Goal: Find specific page/section: Find specific page/section

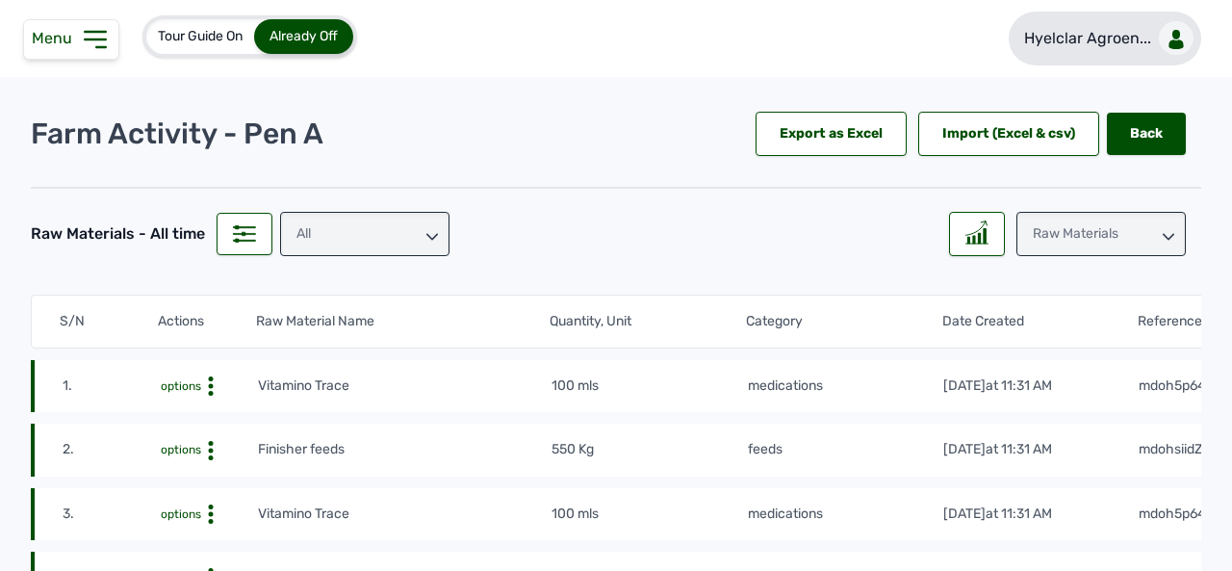
click at [1126, 41] on p "Hyelclar Agroen..." at bounding box center [1087, 38] width 127 height 23
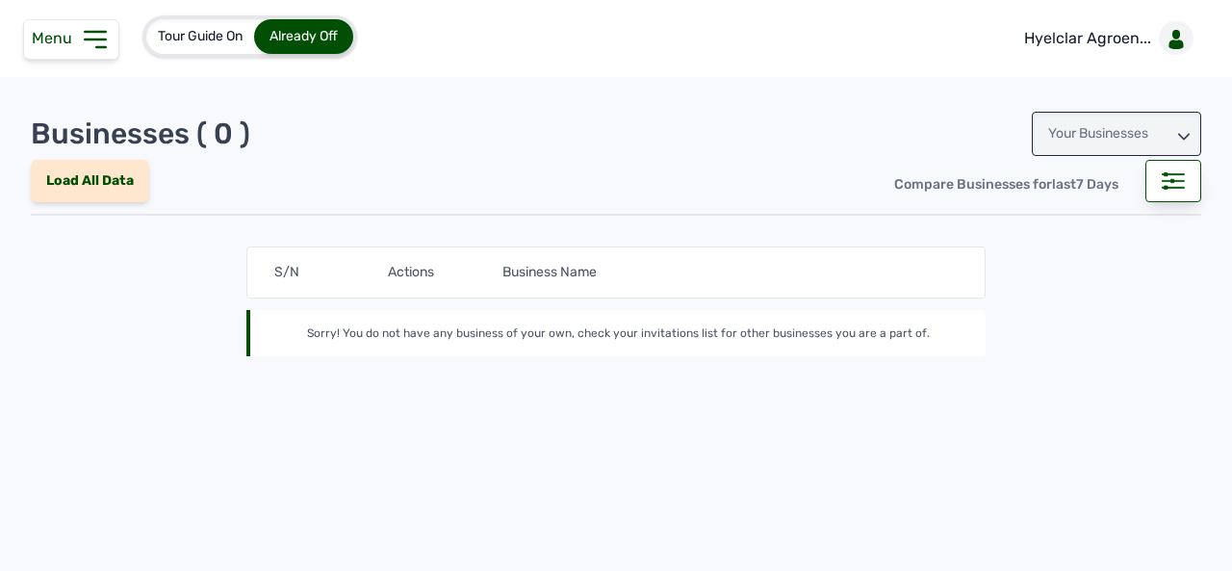
click at [1184, 137] on icon at bounding box center [1184, 137] width 12 height 12
click at [1133, 217] on div "Invitations" at bounding box center [1116, 219] width 169 height 35
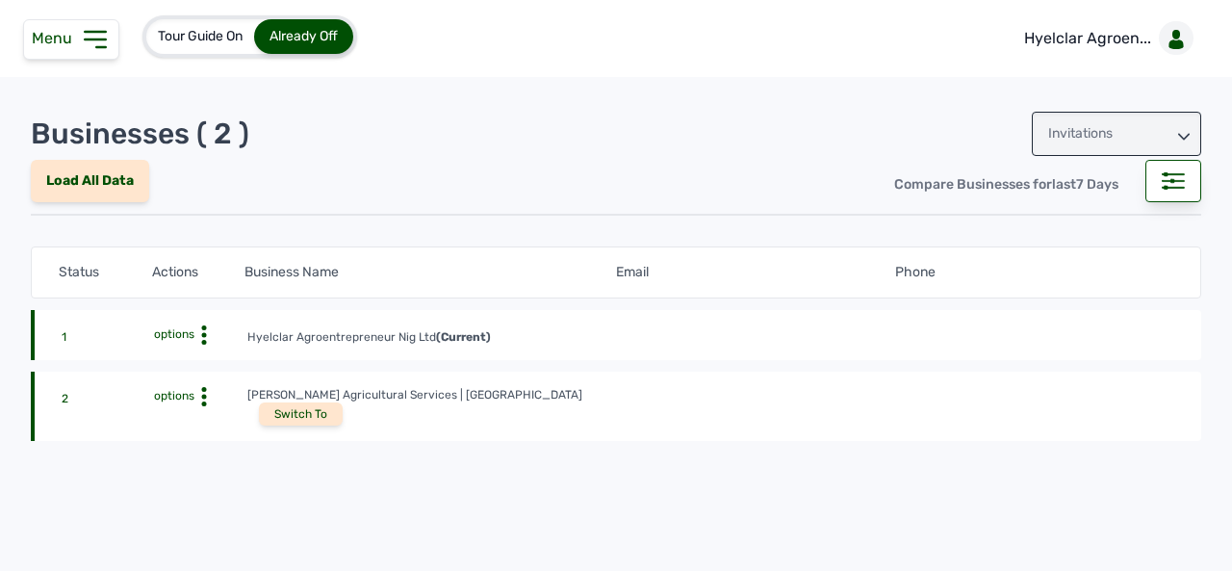
click at [343, 402] on div "Switch To" at bounding box center [301, 413] width 84 height 23
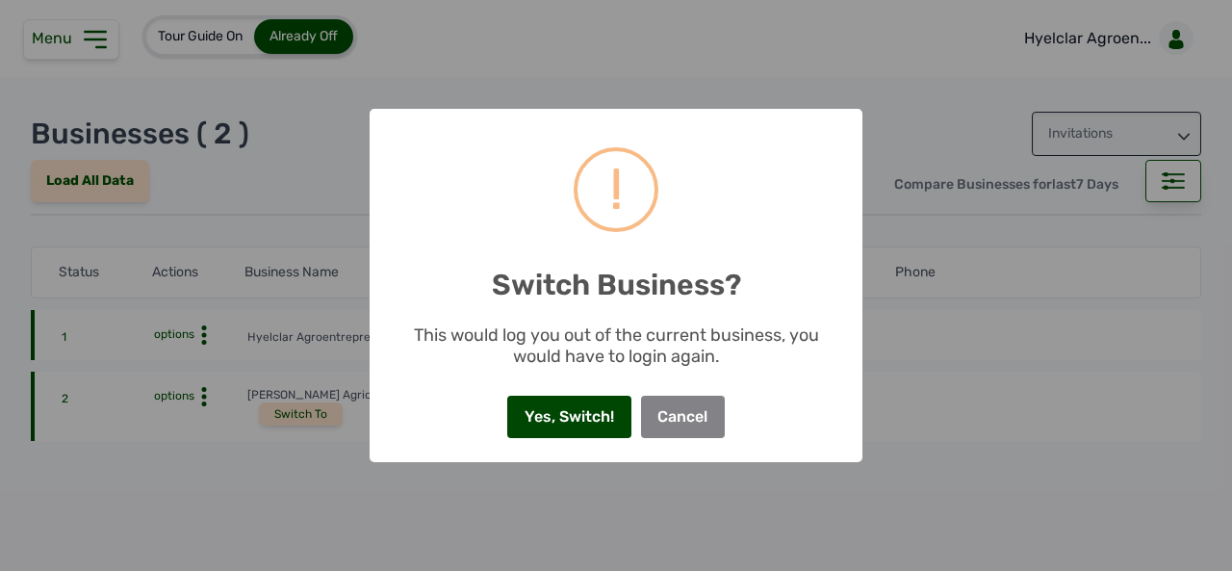
click at [541, 410] on button "Yes, Switch!" at bounding box center [568, 417] width 123 height 42
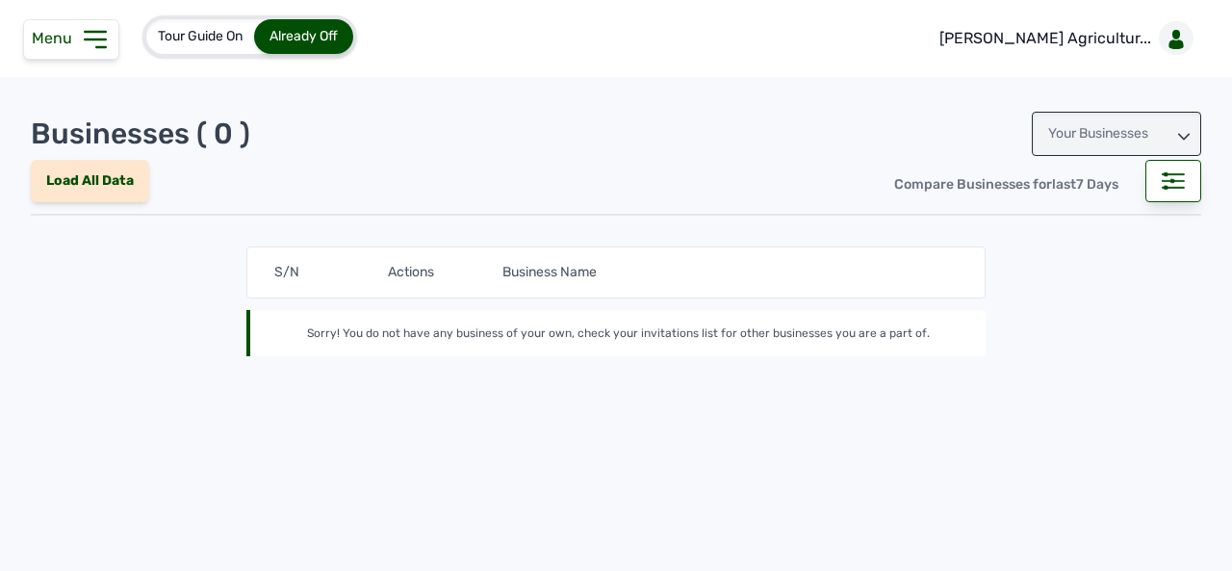
click at [94, 26] on icon at bounding box center [95, 39] width 31 height 31
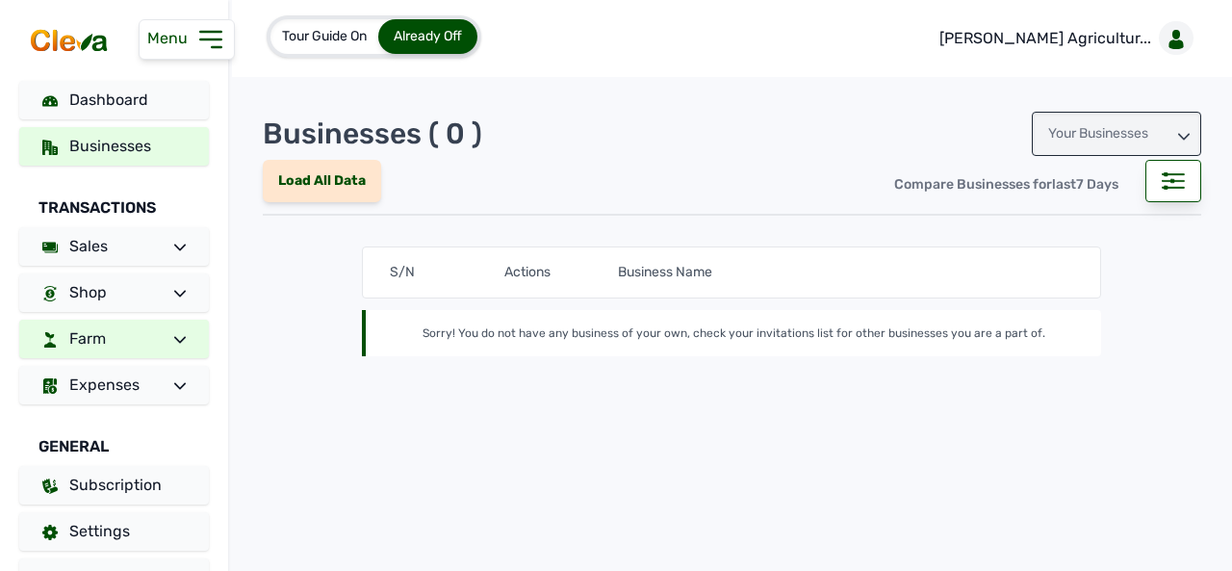
click at [176, 340] on link "Farm" at bounding box center [114, 339] width 190 height 38
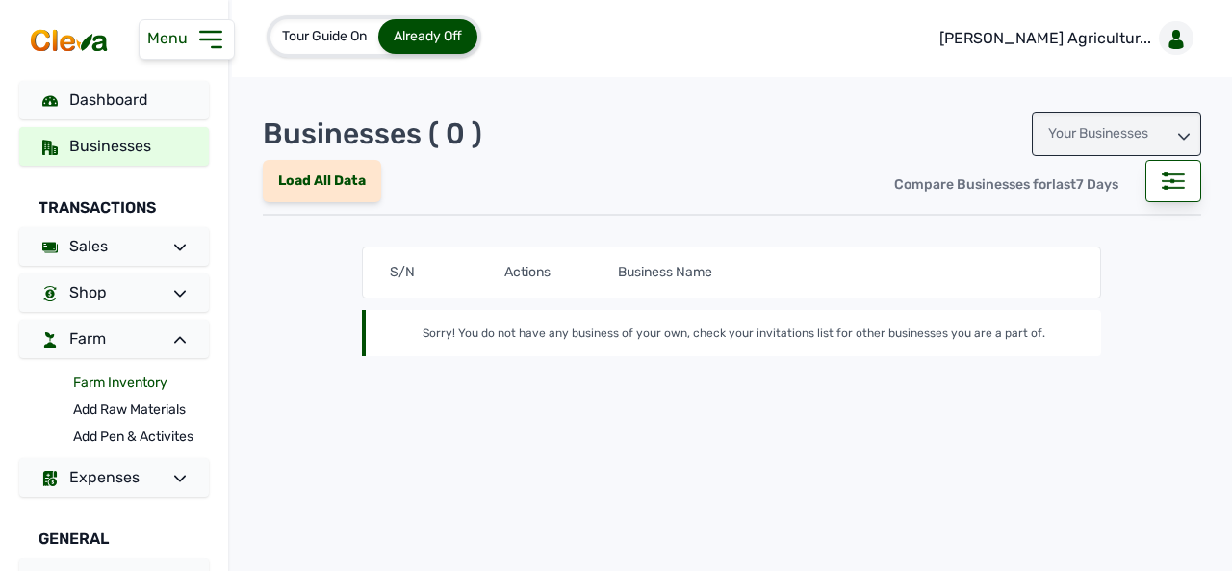
click at [160, 380] on link "Farm Inventory" at bounding box center [141, 383] width 136 height 27
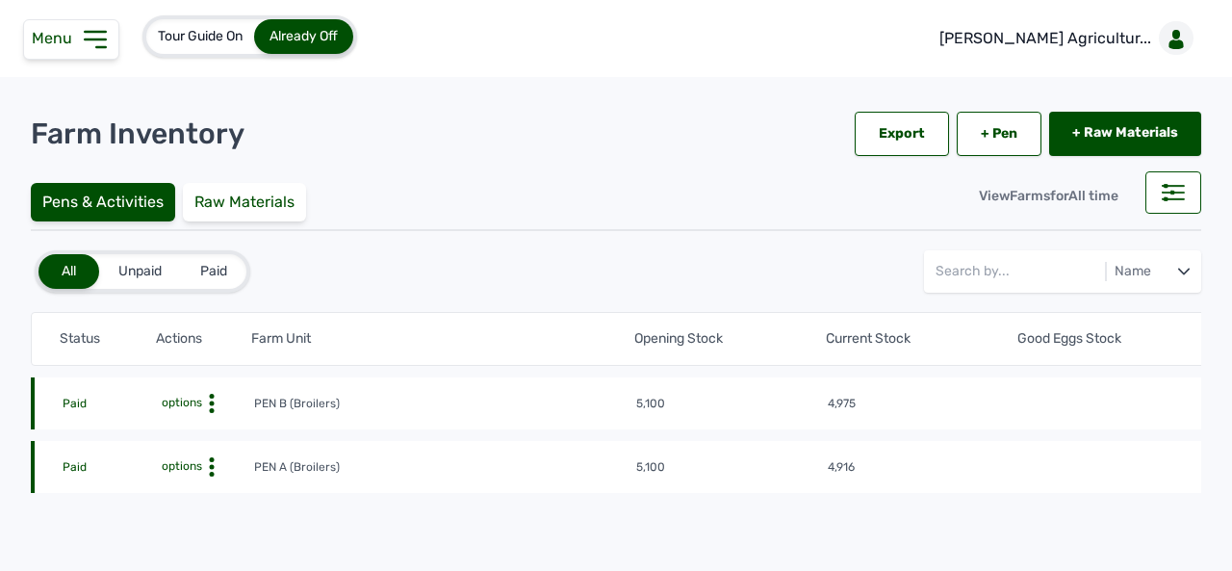
click at [208, 413] on icon at bounding box center [211, 403] width 19 height 19
click at [194, 495] on div "Farm Activities" at bounding box center [183, 496] width 137 height 23
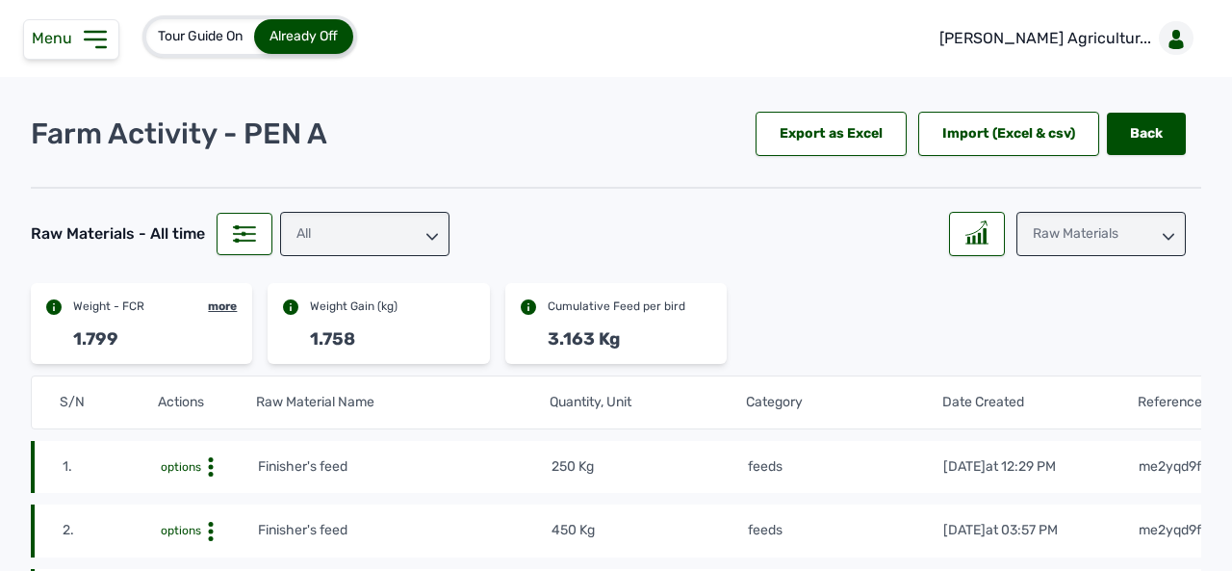
click at [100, 41] on icon at bounding box center [95, 39] width 31 height 31
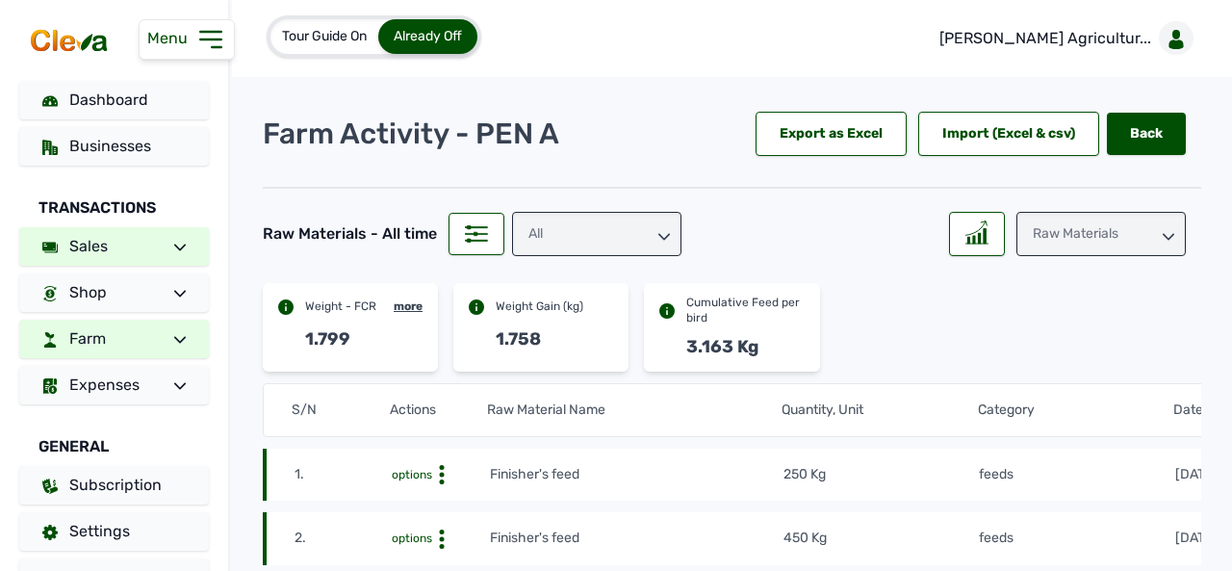
click at [174, 250] on icon at bounding box center [180, 246] width 12 height 7
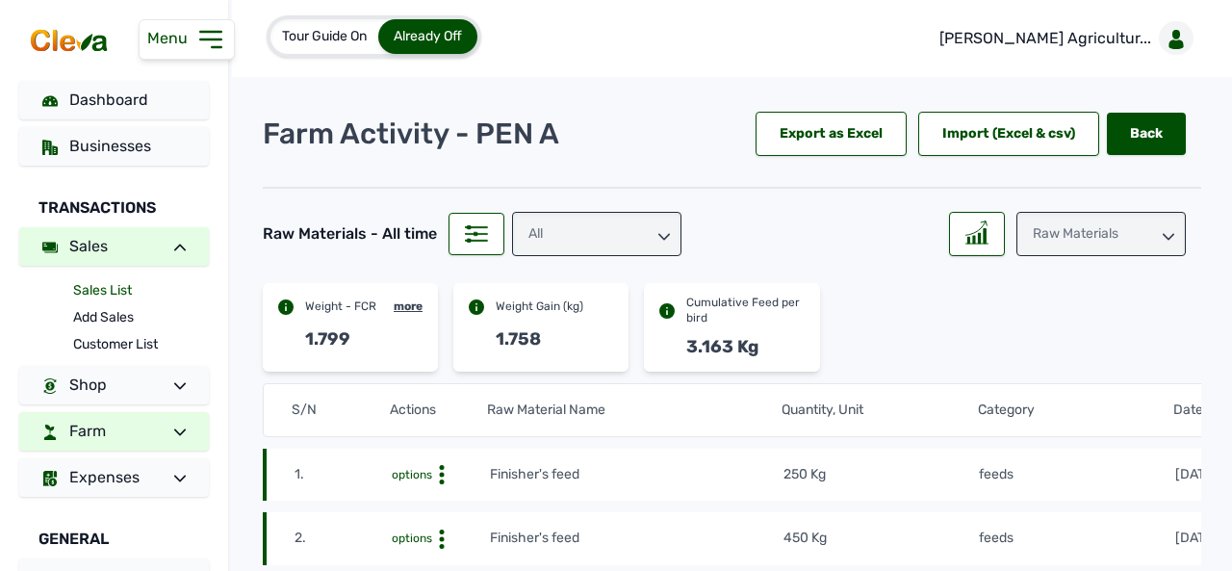
click at [121, 284] on link "Sales List" at bounding box center [141, 290] width 136 height 27
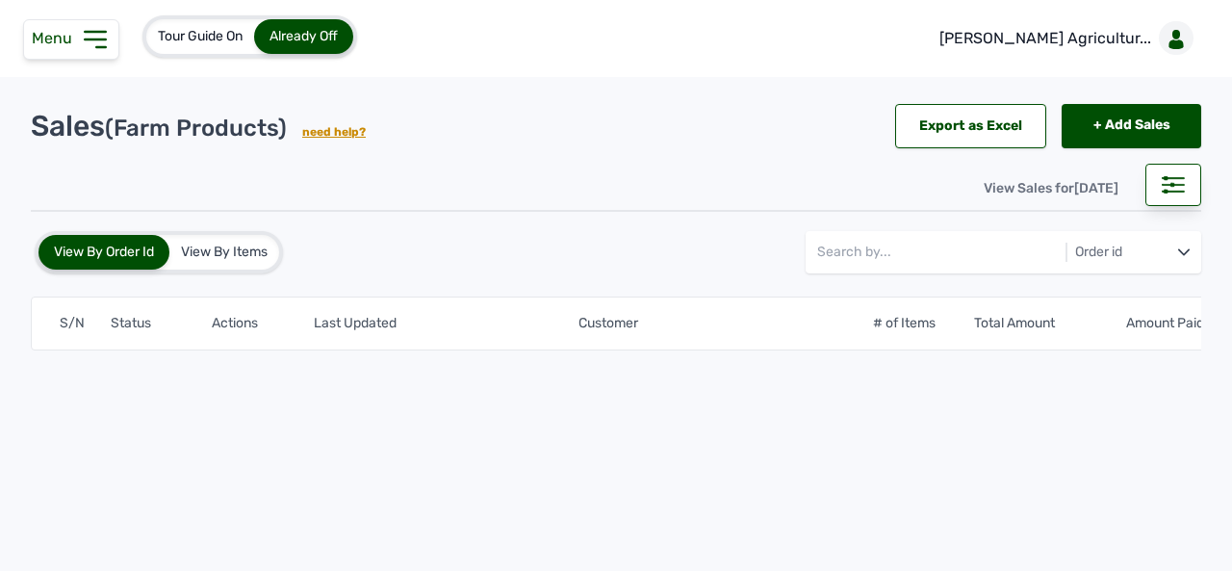
click at [1192, 187] on div at bounding box center [1173, 185] width 56 height 42
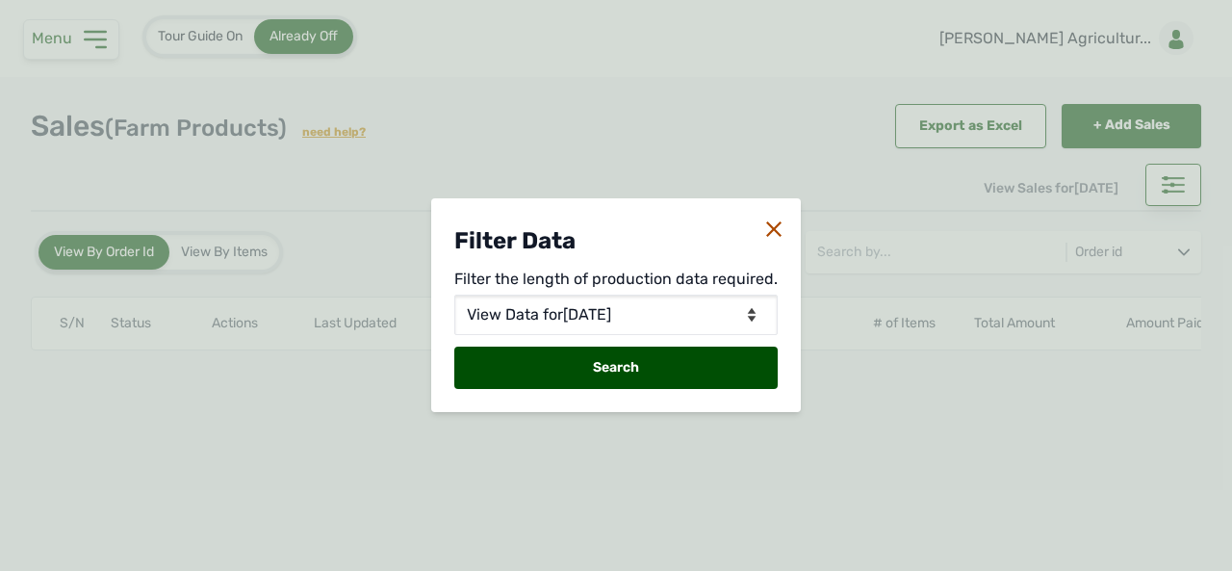
click at [768, 222] on icon at bounding box center [773, 228] width 15 height 15
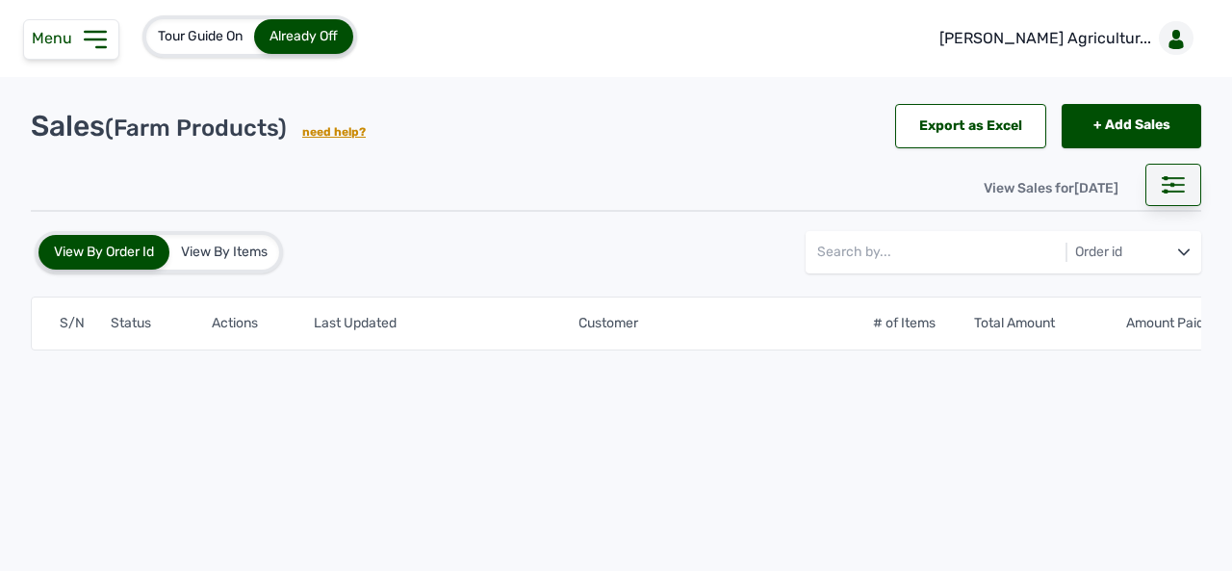
click at [1177, 186] on icon at bounding box center [1173, 184] width 23 height 17
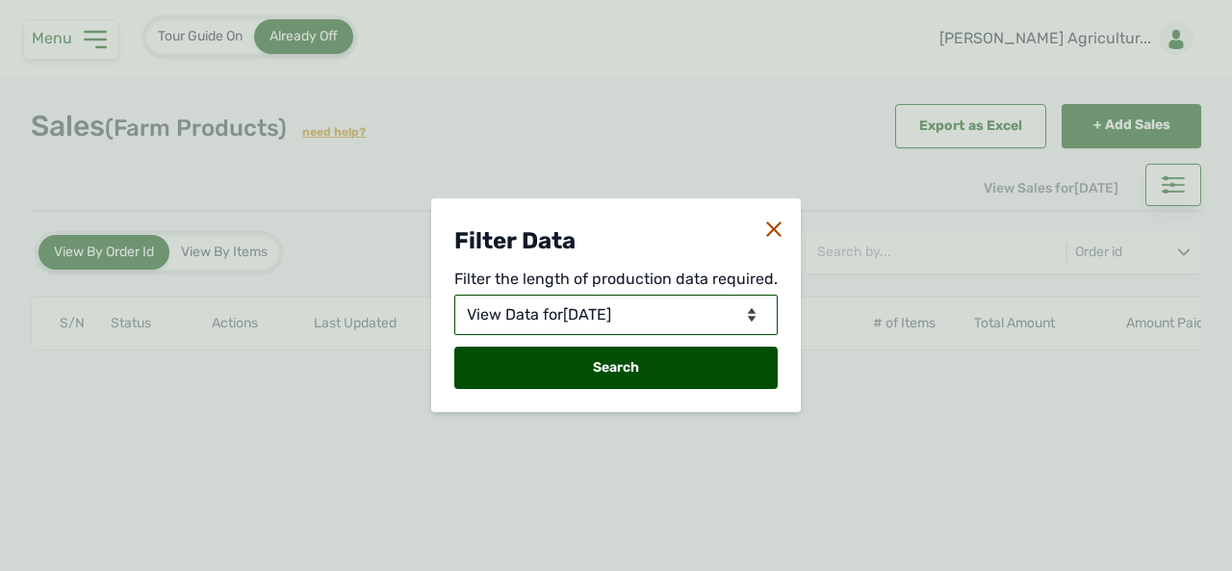
click at [750, 312] on select "View Data for [DATE] View Data in Days View Data in Months View Data in Between…" at bounding box center [615, 314] width 323 height 40
select select "Months"
click at [456, 294] on select "View Data for [DATE] View Data in Days View Data in Months View Data in Between…" at bounding box center [615, 314] width 323 height 40
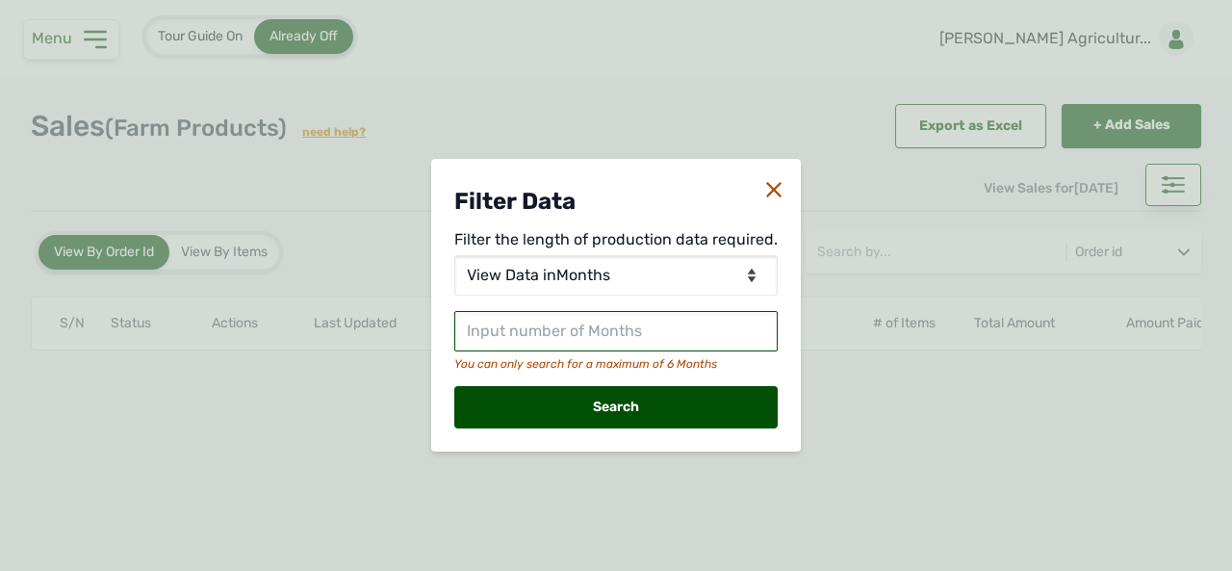
click at [595, 344] on input "text" at bounding box center [615, 331] width 323 height 40
type input "1"
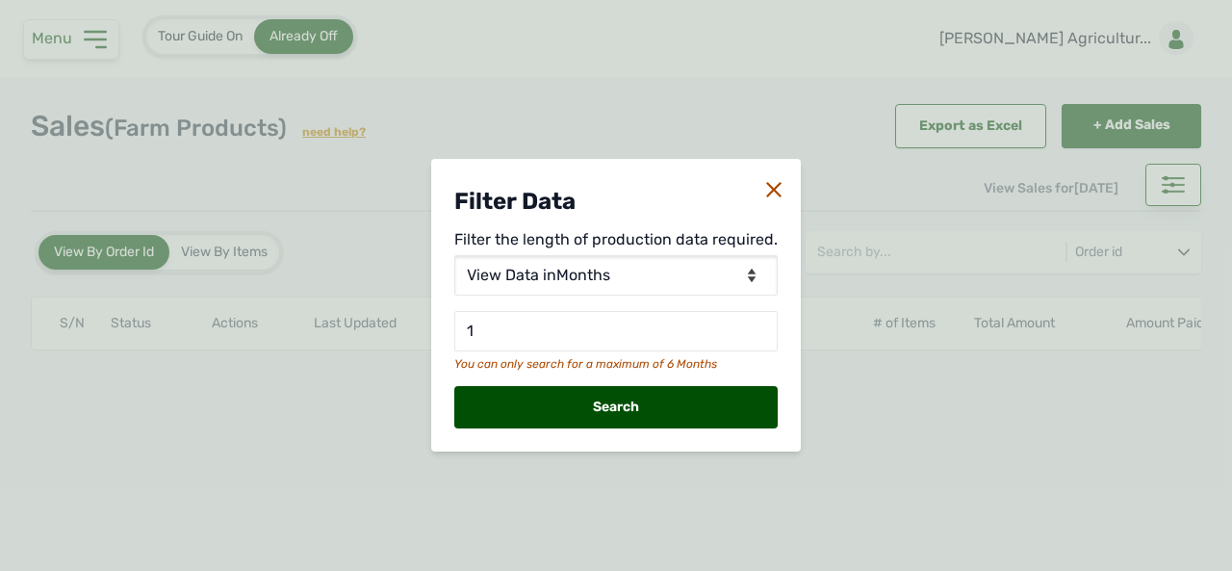
click at [605, 415] on div "Search" at bounding box center [615, 407] width 323 height 42
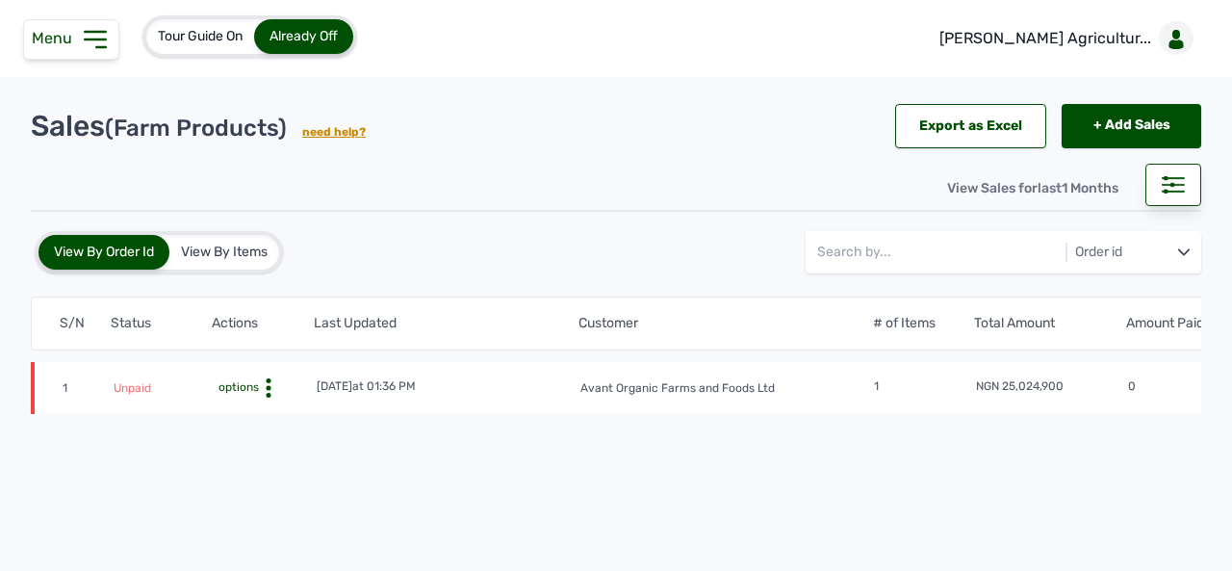
click at [267, 386] on circle at bounding box center [269, 388] width 5 height 5
click at [243, 438] on div "Invoice" at bounding box center [252, 440] width 121 height 23
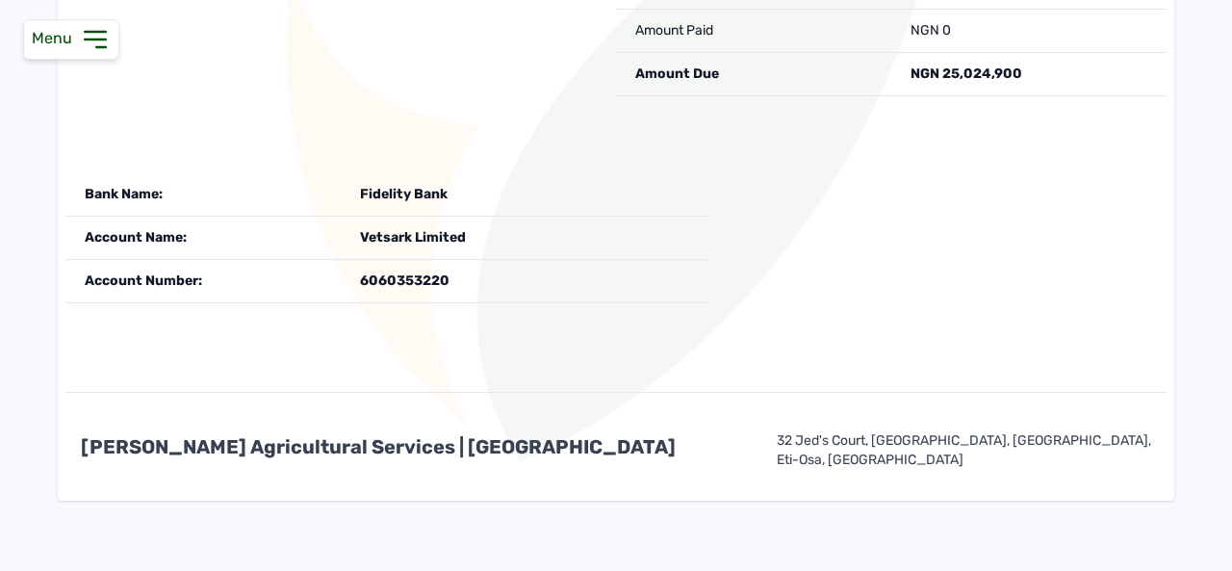
scroll to position [697, 0]
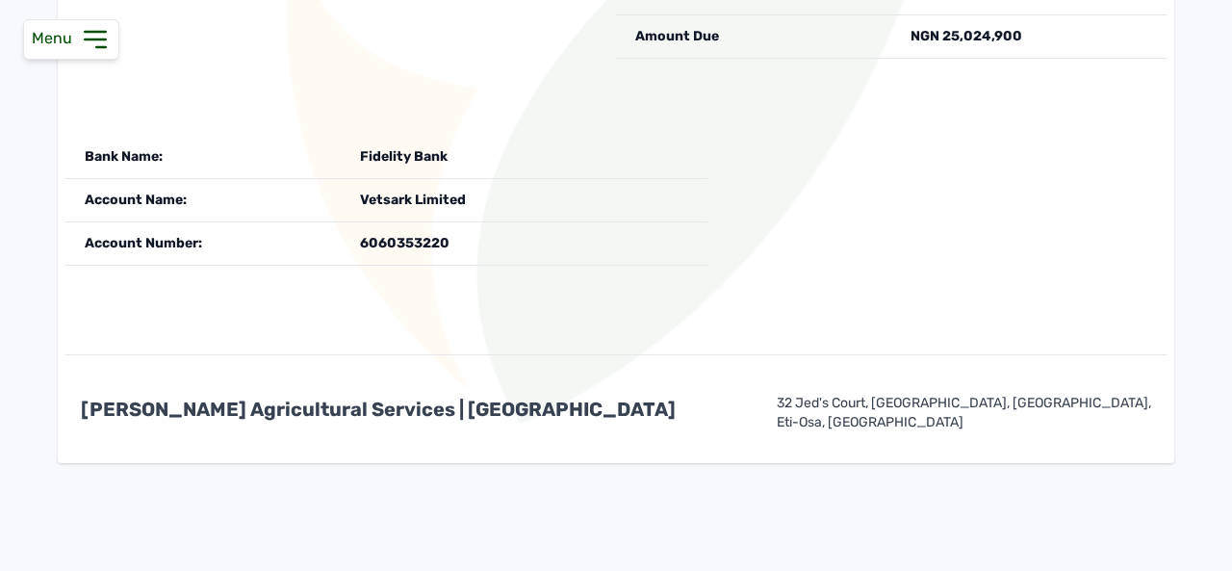
click at [800, 222] on div "Bank Name: Fidelity Bank Account Name: Vetsark Limited Account Number: 60603532…" at bounding box center [983, 200] width 367 height 43
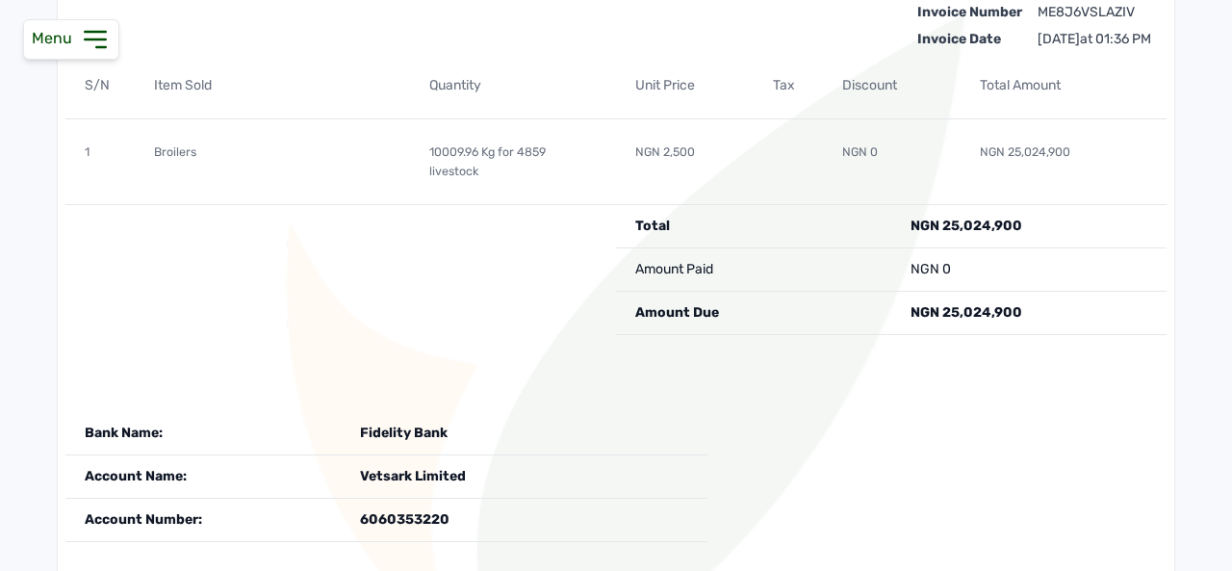
scroll to position [406, 0]
